Goal: Task Accomplishment & Management: Use online tool/utility

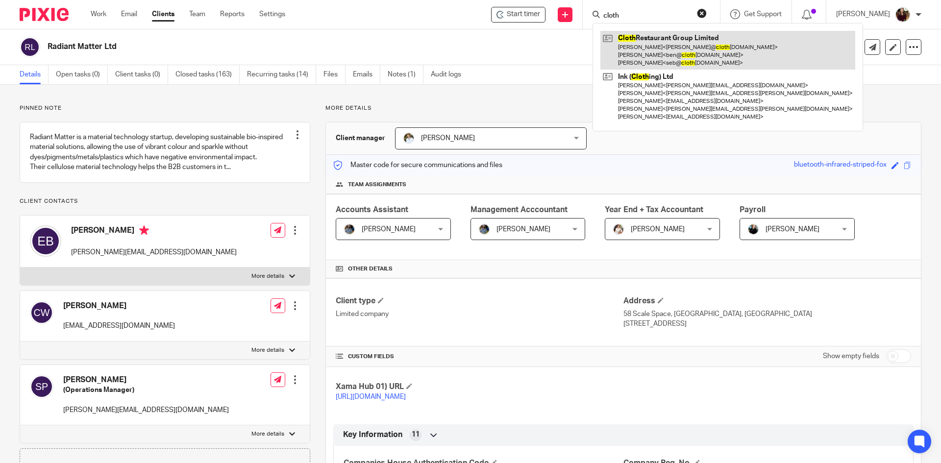
type input "cloth"
click at [656, 44] on link at bounding box center [727, 50] width 255 height 39
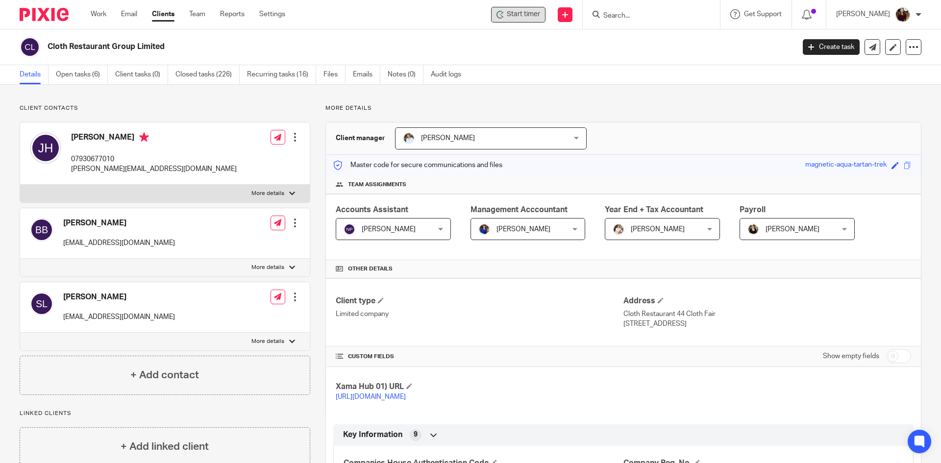
click at [522, 13] on span "Start timer" at bounding box center [523, 14] width 33 height 10
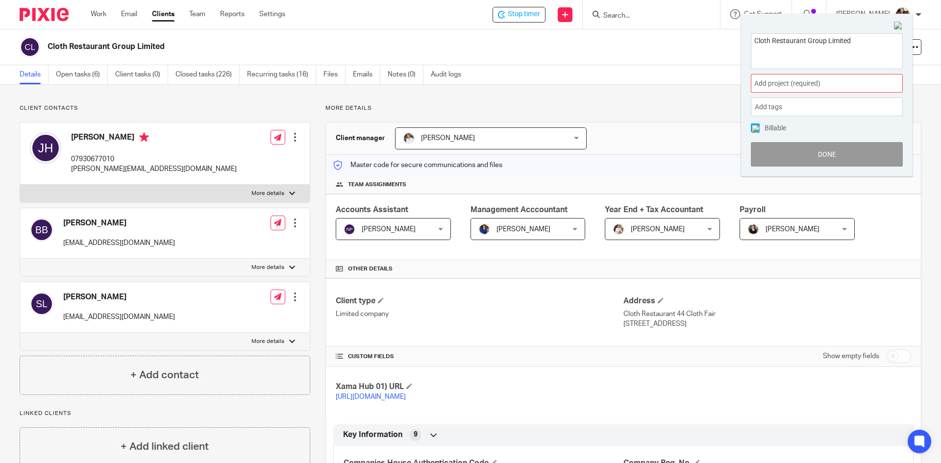
click at [824, 87] on span "Add project (required) :" at bounding box center [815, 83] width 123 height 10
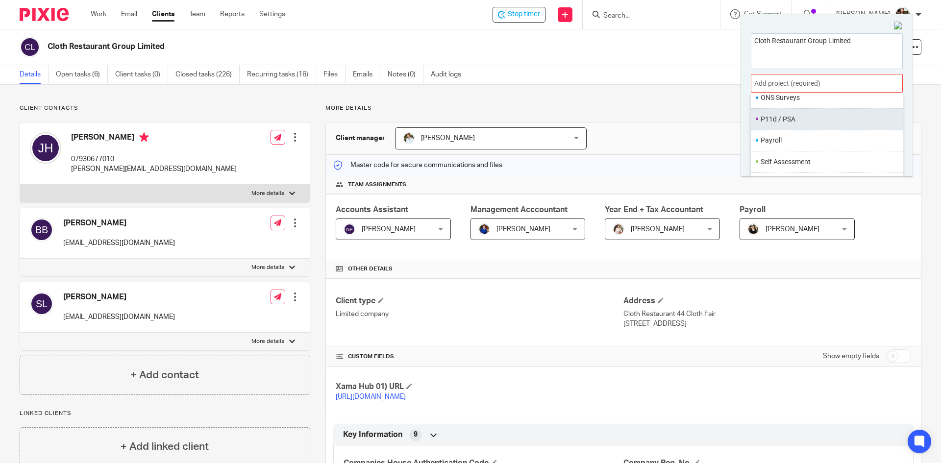
scroll to position [367, 0]
click at [814, 128] on li "Payroll" at bounding box center [824, 129] width 128 height 10
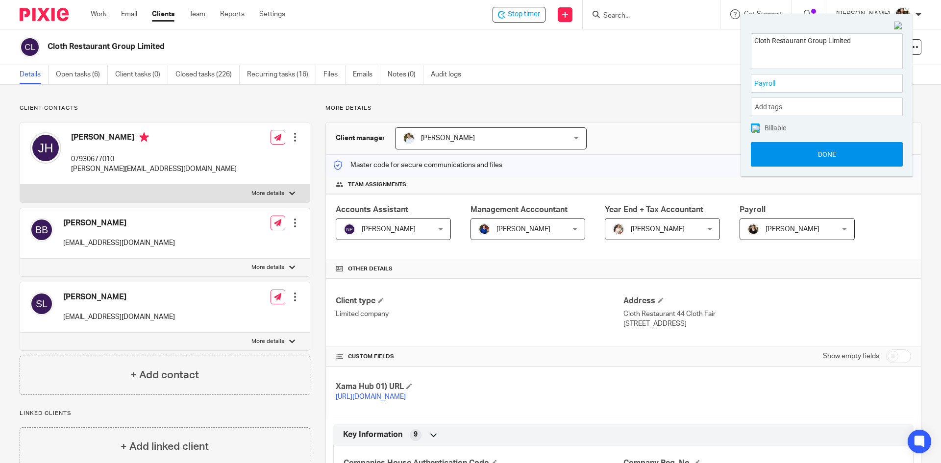
click at [829, 153] on button "Done" at bounding box center [827, 154] width 152 height 24
